Goal: Find specific fact: Find specific page/section

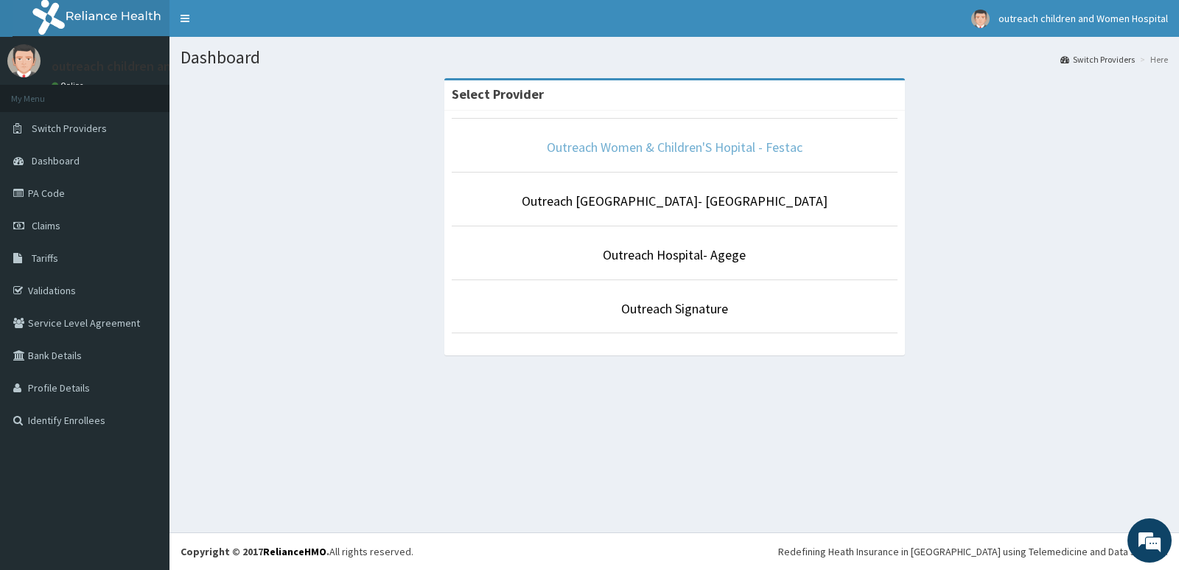
click at [623, 143] on link "Outreach Women & Children'S Hopital - Festac" at bounding box center [675, 147] width 256 height 17
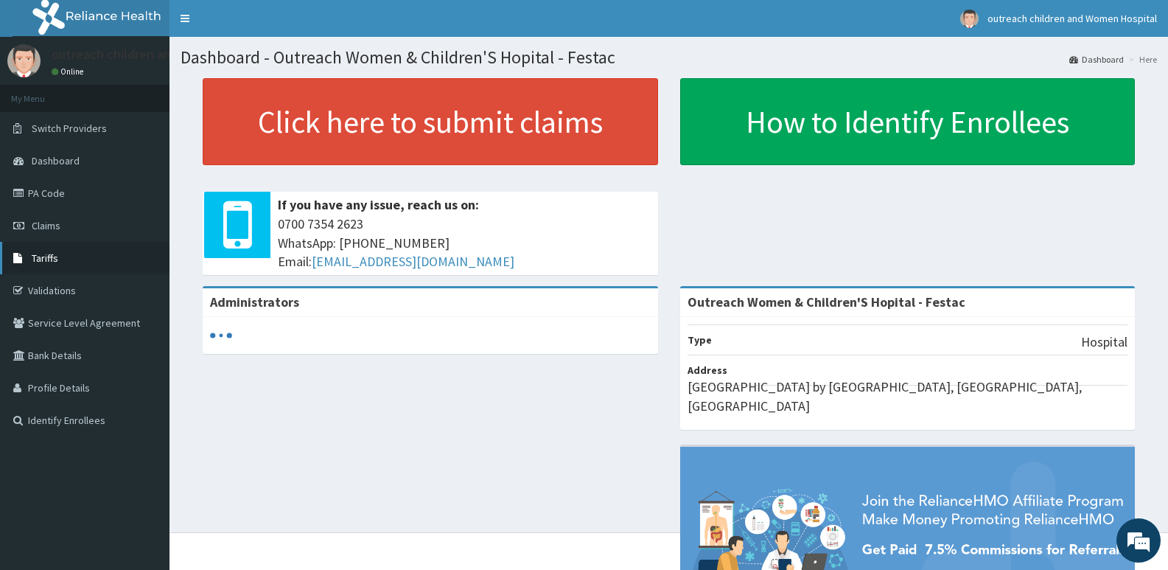
click at [69, 248] on link "Tariffs" at bounding box center [84, 258] width 169 height 32
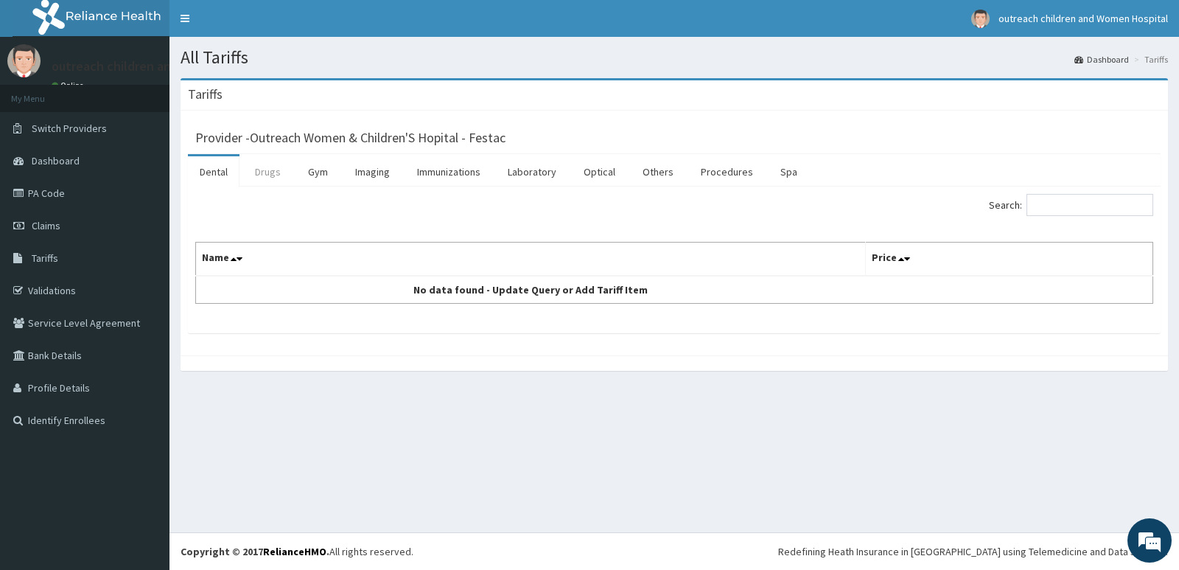
click at [264, 181] on link "Drugs" at bounding box center [267, 171] width 49 height 31
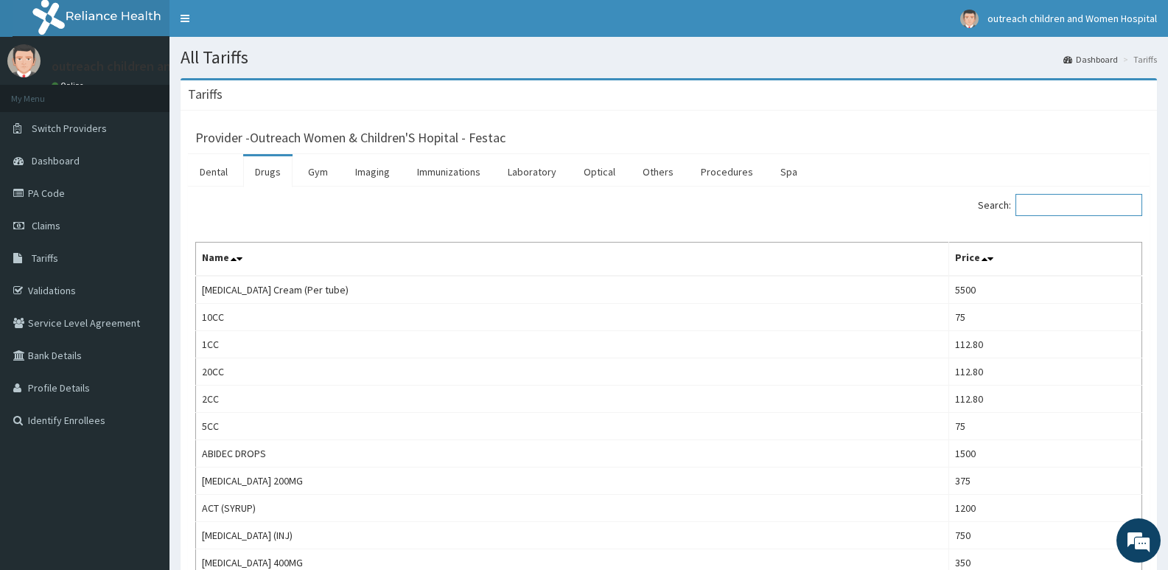
click at [1046, 210] on input "Search:" at bounding box center [1078, 205] width 127 height 22
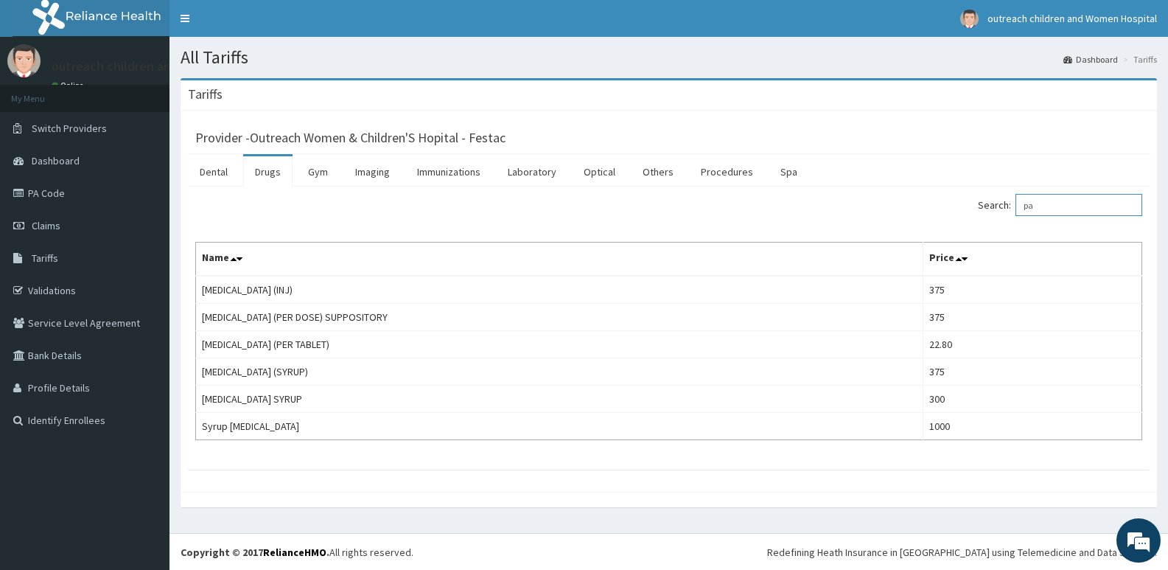
type input "p"
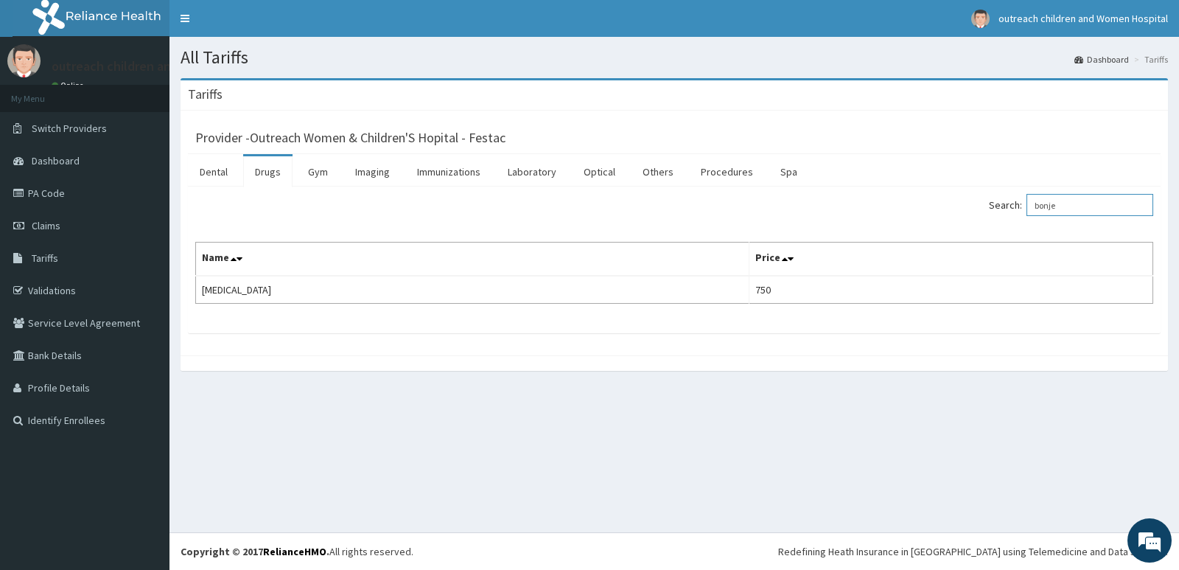
type input "bonje"
